Goal: Information Seeking & Learning: Check status

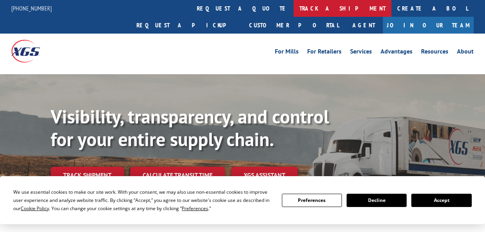
click at [294, 11] on link "track a shipment" at bounding box center [343, 8] width 98 height 17
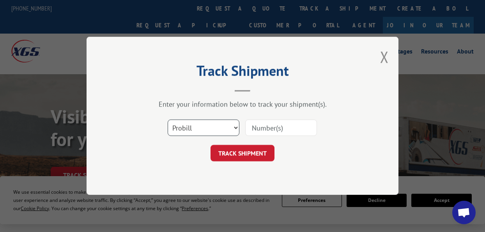
click at [197, 124] on select "Select category... Probill BOL PO" at bounding box center [204, 128] width 72 height 16
select select "bol"
click at [168, 120] on select "Select category... Probill BOL PO" at bounding box center [204, 128] width 72 height 16
click at [259, 122] on input at bounding box center [281, 128] width 72 height 16
paste input "54401125"
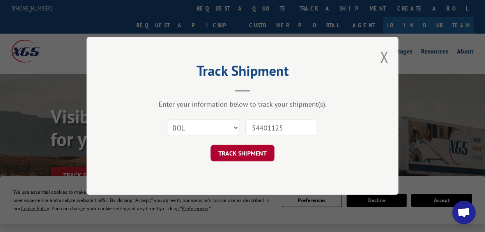
drag, startPoint x: 259, startPoint y: 122, endPoint x: 244, endPoint y: 155, distance: 36.6
click at [244, 155] on form "Select category... Probill BOL PO 54401125 TRACK SHIPMENT" at bounding box center [243, 138] width 234 height 46
type input "54401125"
click at [244, 155] on button "TRACK SHIPMENT" at bounding box center [242, 153] width 64 height 16
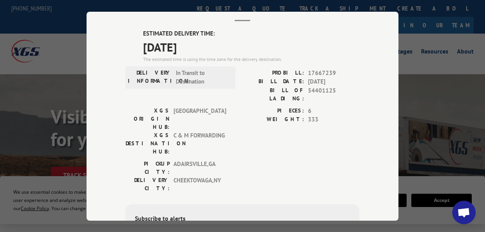
scroll to position [64, 0]
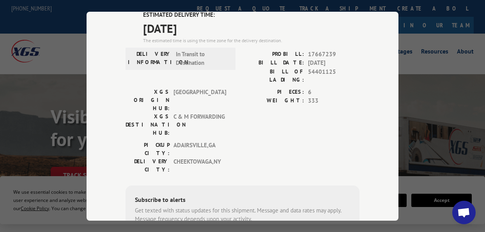
click at [395, 155] on div "Track Shipment ESTIMATED DELIVERY TIME: [DATE] The estimated time is using the …" at bounding box center [243, 116] width 312 height 209
